Goal: Task Accomplishment & Management: Manage account settings

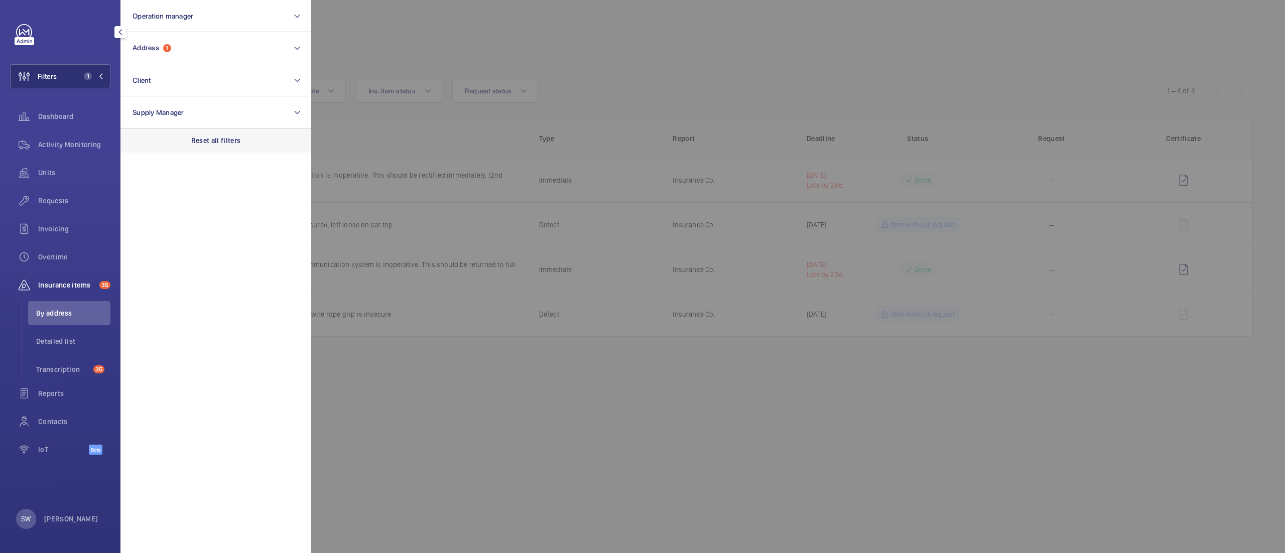
click at [215, 140] on p "Reset all filters" at bounding box center [216, 141] width 50 height 10
click at [66, 118] on span "Dashboard" at bounding box center [74, 116] width 72 height 10
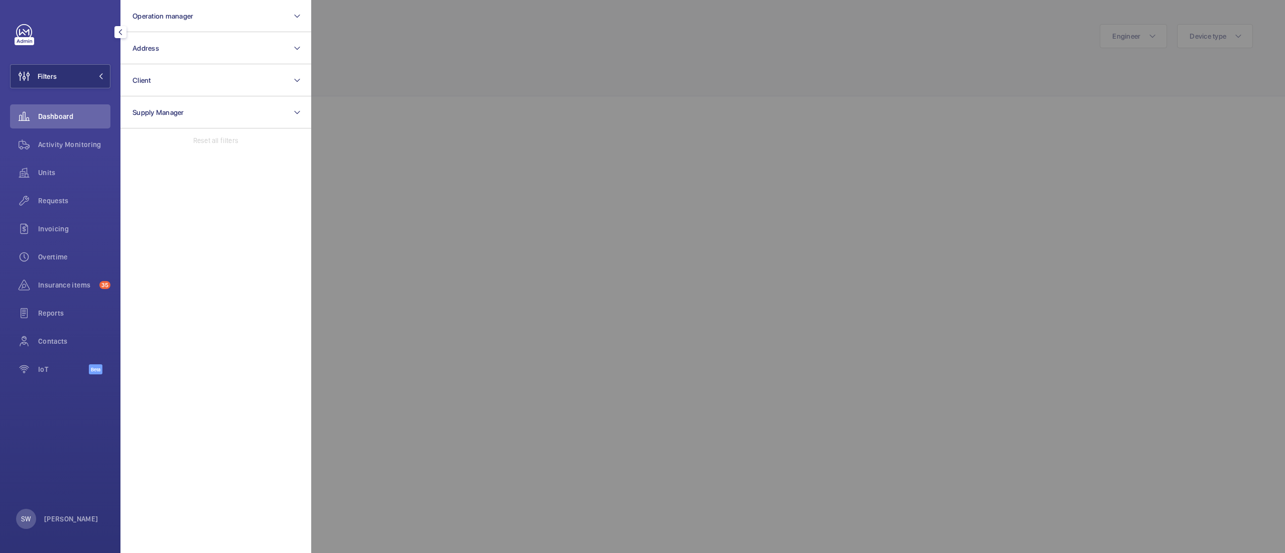
click at [581, 269] on div at bounding box center [953, 276] width 1285 height 553
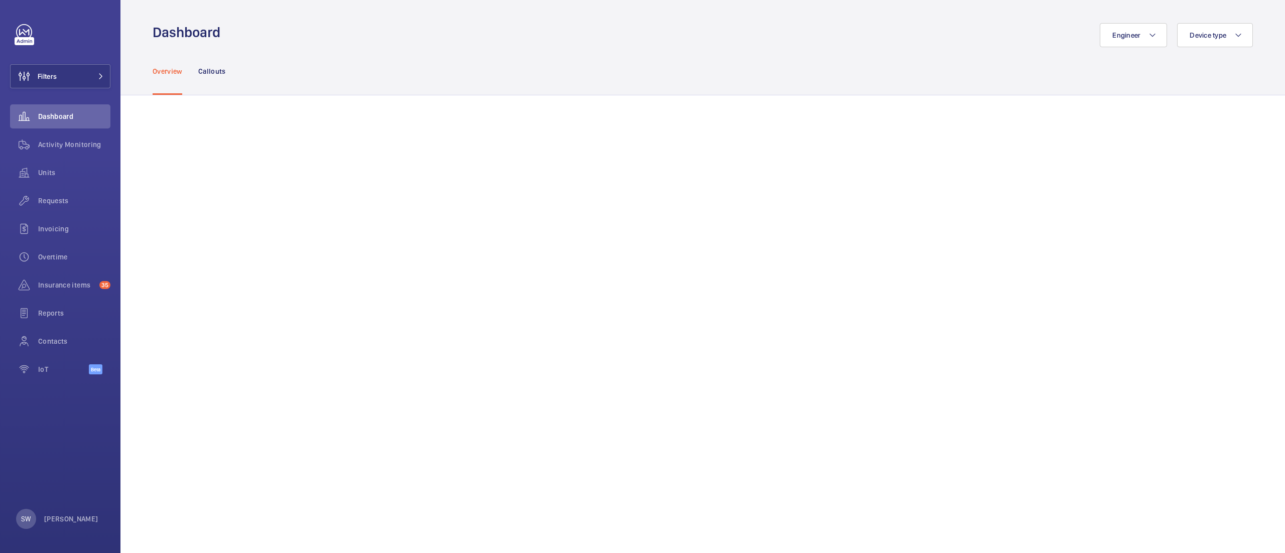
scroll to position [4, 0]
click at [51, 262] on div "Overtime" at bounding box center [60, 257] width 100 height 24
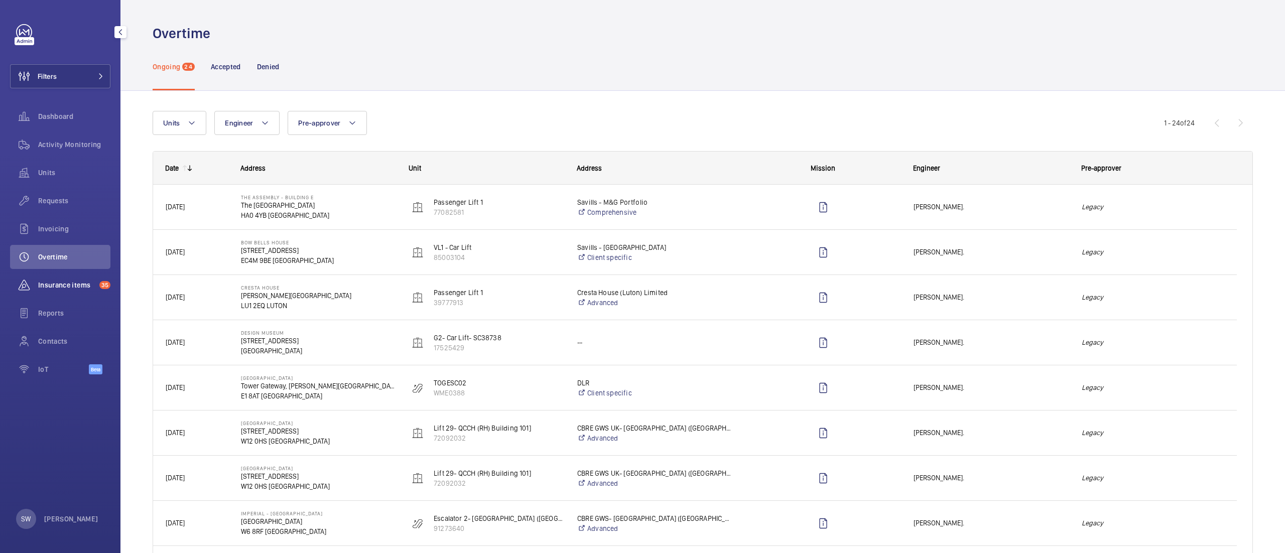
click at [54, 286] on span "Insurance items" at bounding box center [66, 285] width 57 height 10
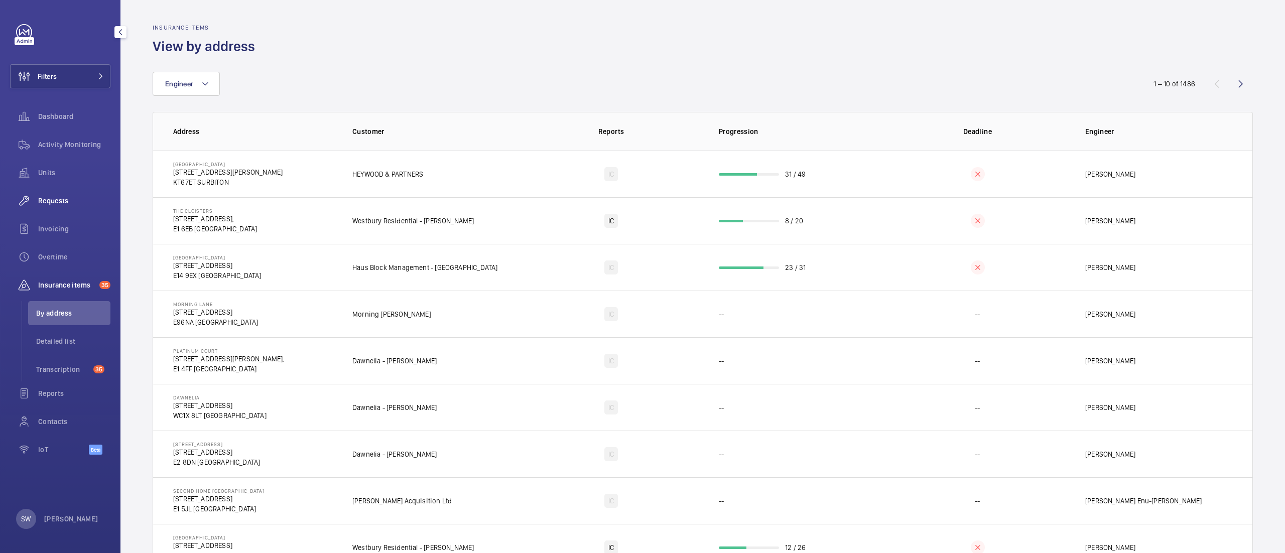
click at [63, 197] on span "Requests" at bounding box center [74, 201] width 72 height 10
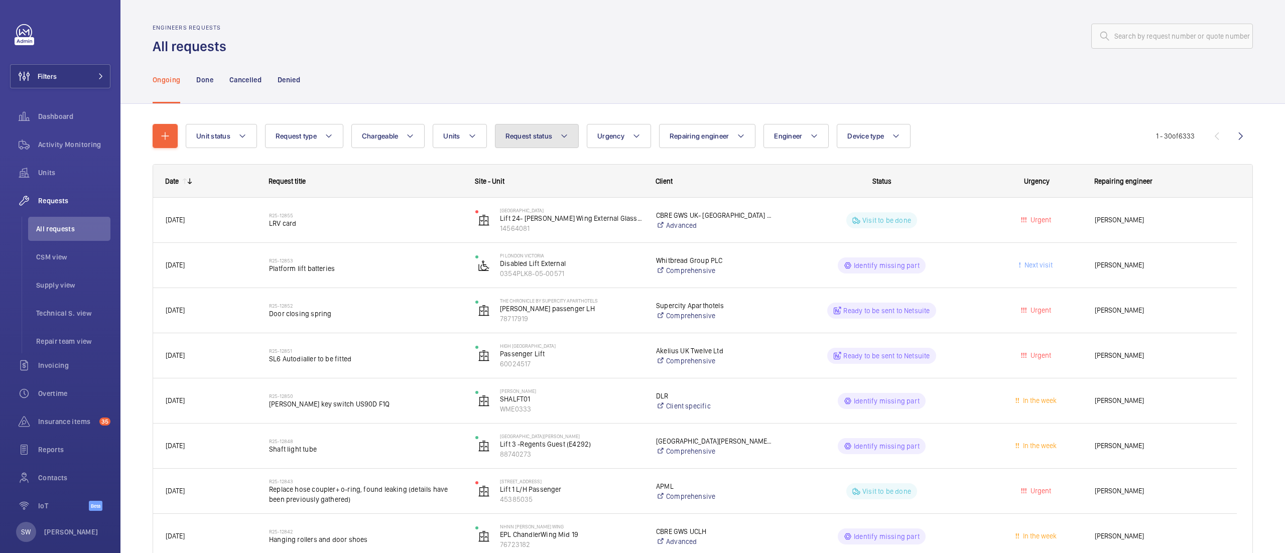
click at [550, 141] on button "Request status" at bounding box center [537, 136] width 84 height 24
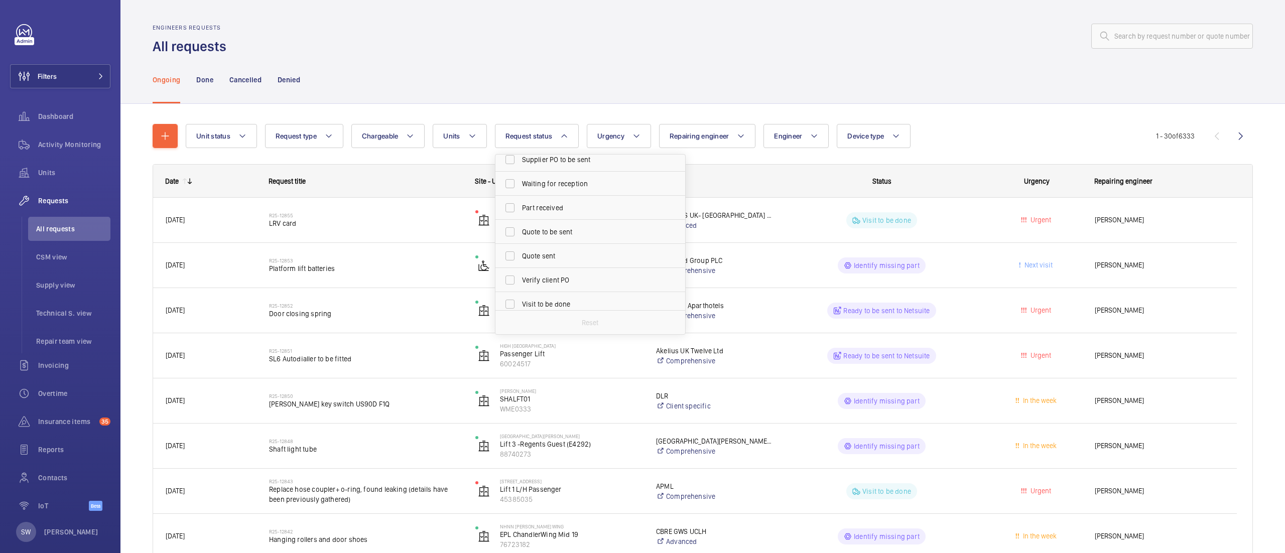
scroll to position [104, 0]
click at [534, 228] on span "Quote to be sent" at bounding box center [591, 231] width 138 height 10
click at [520, 228] on input "Quote to be sent" at bounding box center [510, 231] width 20 height 20
checkbox input "true"
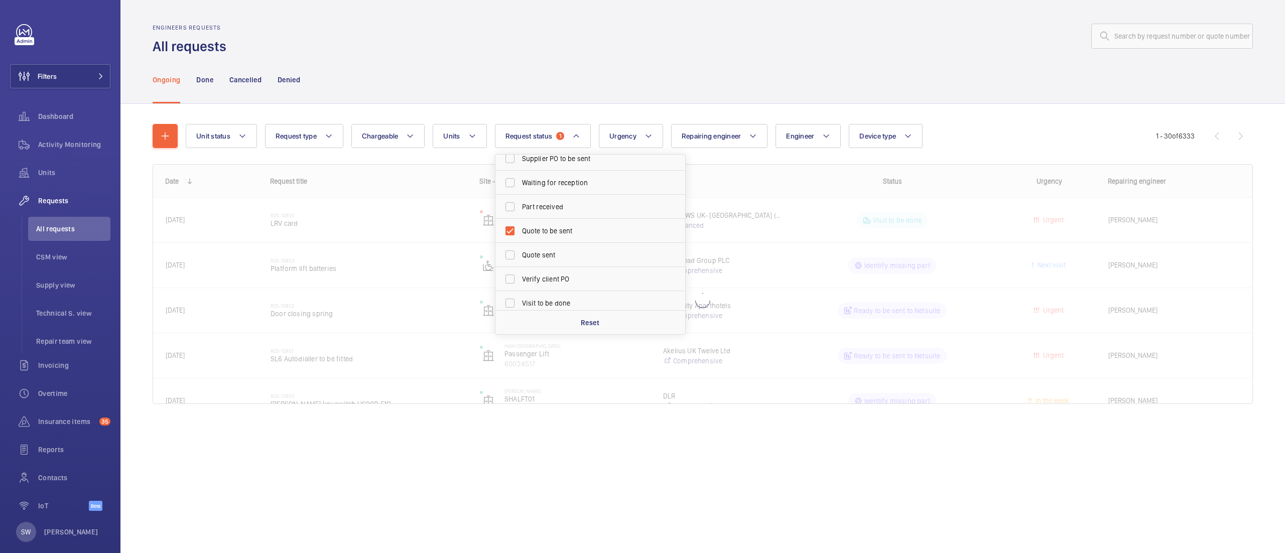
click at [916, 62] on div "Ongoing Done Cancelled Denied" at bounding box center [703, 80] width 1100 height 48
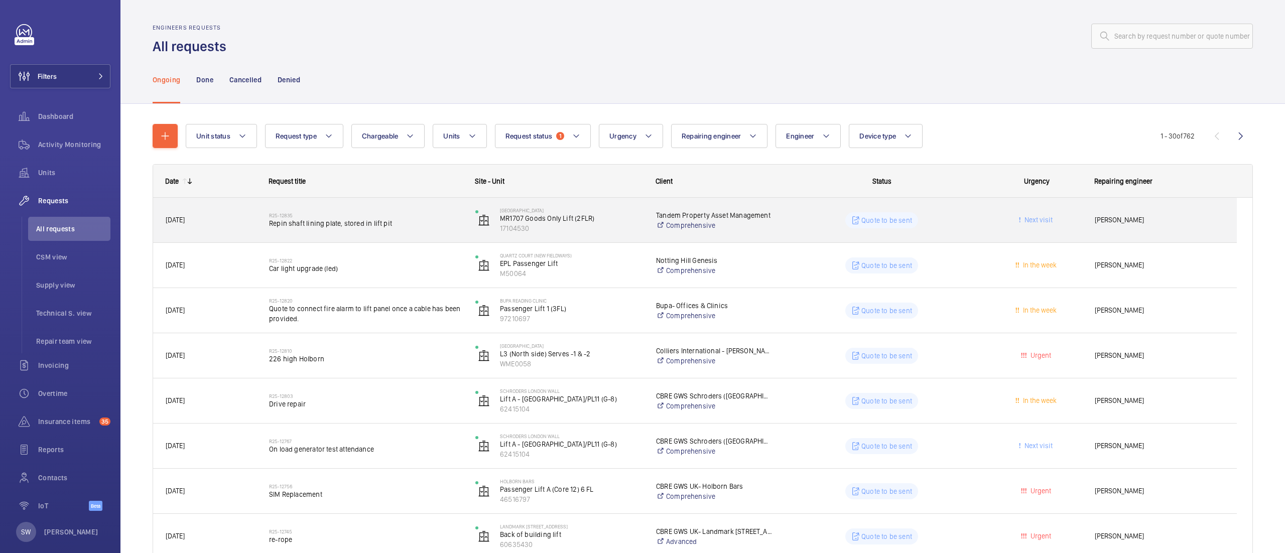
click at [282, 212] on div "R25-12835 Repin shaft lining plate, stored in lift pit" at bounding box center [365, 220] width 193 height 29
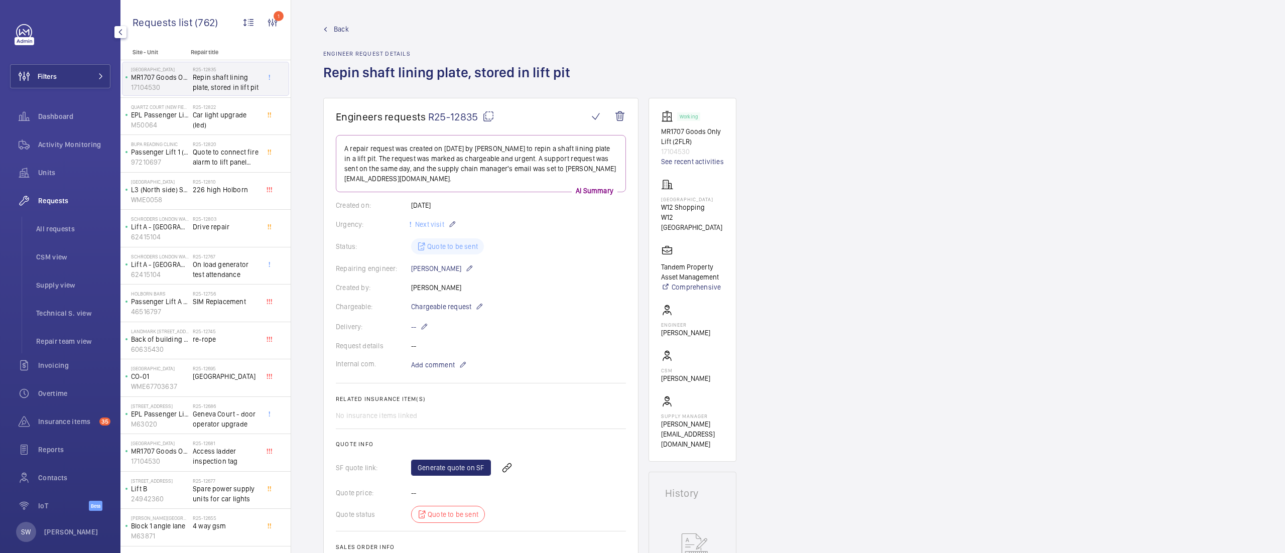
click at [74, 95] on div "Filters Dashboard Activity Monitoring Units Requests All requests CSM view Supp…" at bounding box center [60, 273] width 100 height 498
click at [74, 82] on button "Filters" at bounding box center [60, 76] width 100 height 24
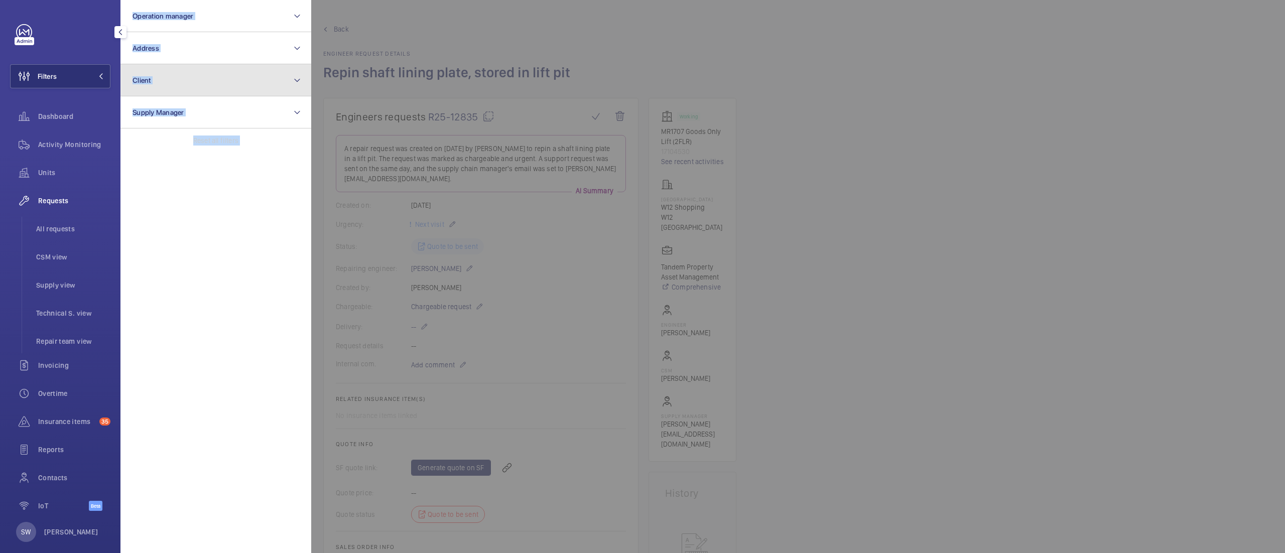
click at [219, 78] on button "Client" at bounding box center [215, 80] width 191 height 32
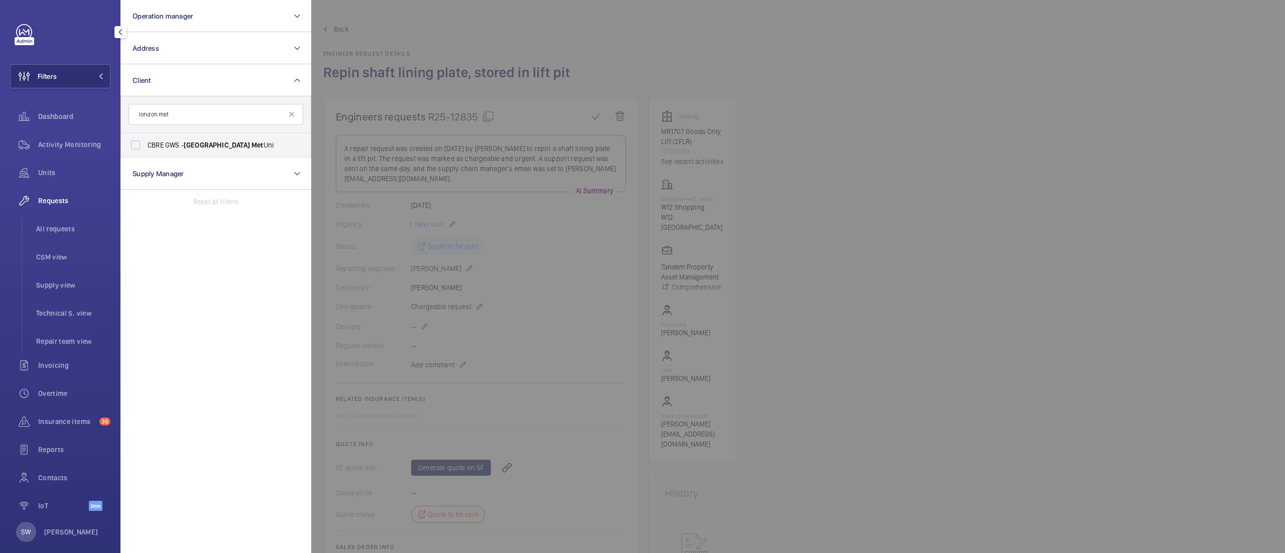
type input "london met"
click at [173, 144] on span "CBRE GWS - London Met Uni" at bounding box center [217, 145] width 138 height 10
click at [146, 144] on input "CBRE GWS - London Met Uni" at bounding box center [135, 145] width 20 height 20
checkbox input "true"
click at [968, 393] on div at bounding box center [953, 276] width 1285 height 553
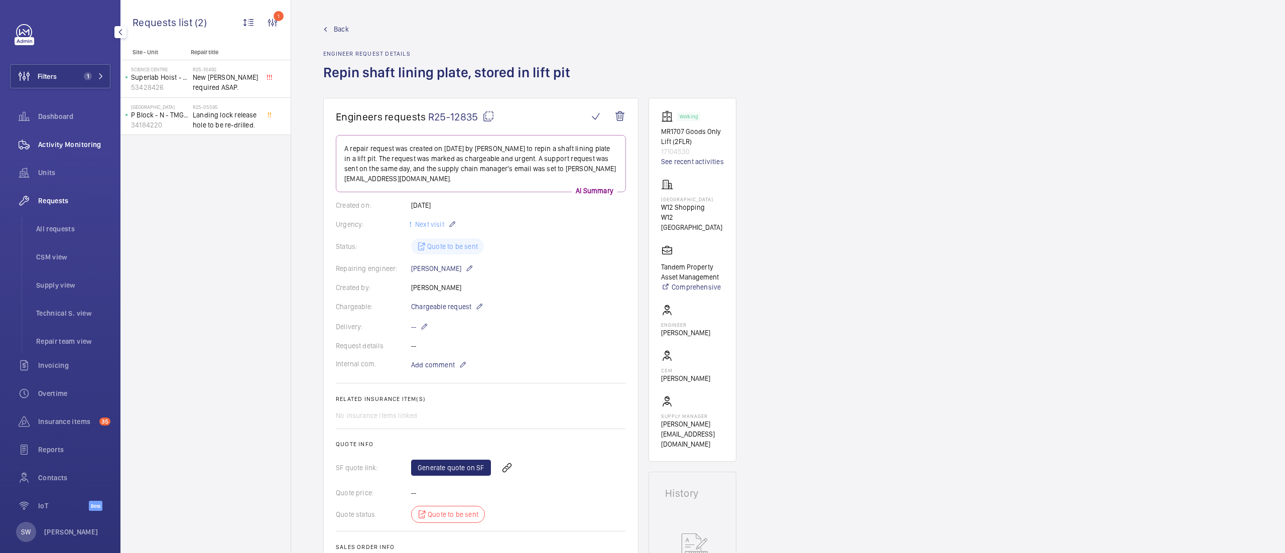
click at [82, 149] on span "Activity Monitoring" at bounding box center [74, 145] width 72 height 10
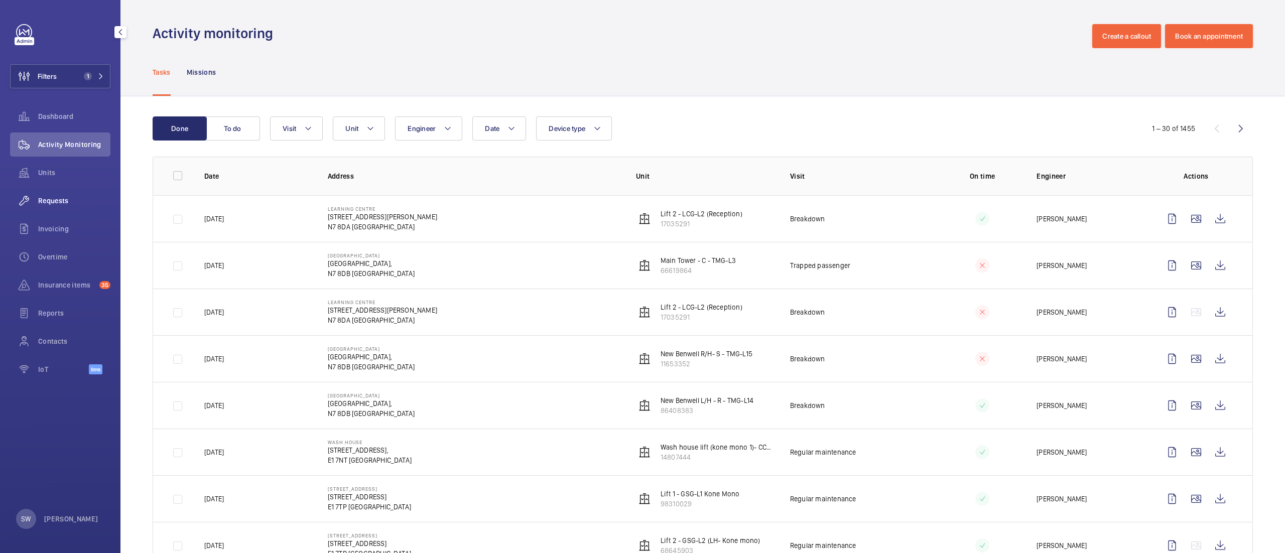
click at [55, 192] on div "Requests" at bounding box center [60, 201] width 100 height 24
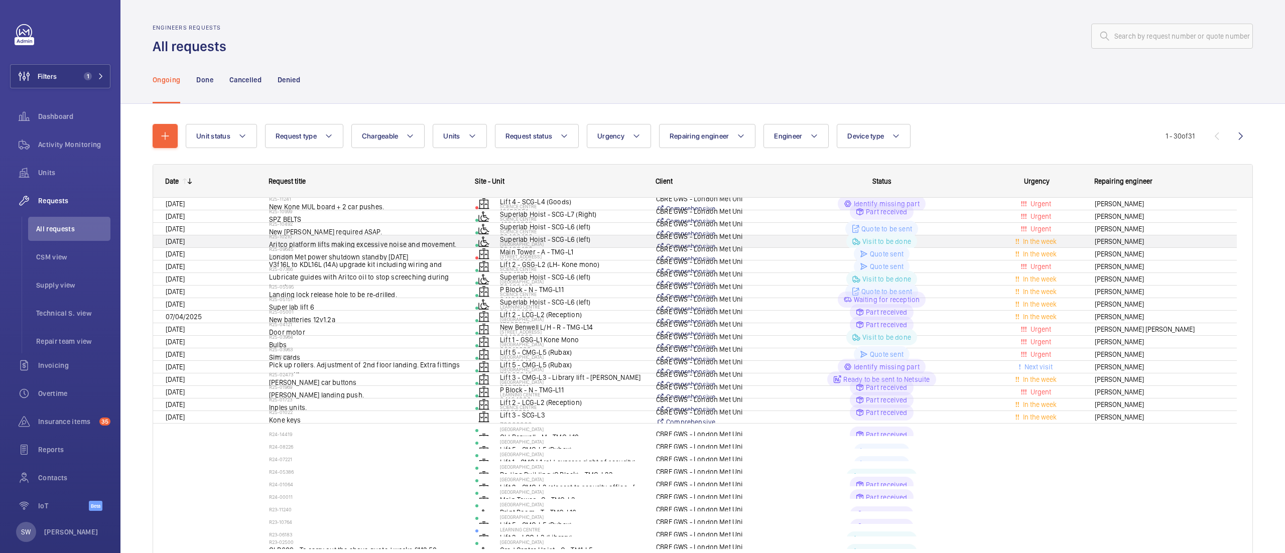
click at [345, 224] on div "R25-10492 New [PERSON_NAME] required ASAP." at bounding box center [359, 228] width 205 height 45
